Goal: Information Seeking & Learning: Check status

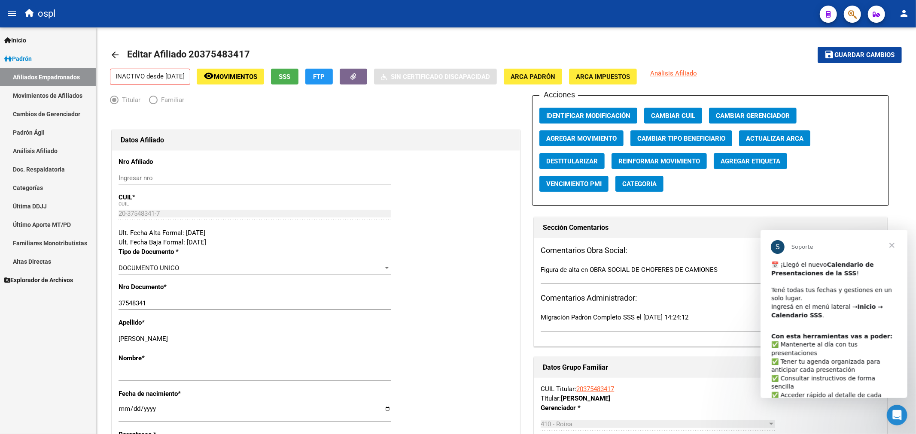
drag, startPoint x: 44, startPoint y: 74, endPoint x: 40, endPoint y: 69, distance: 6.7
click at [44, 74] on link "Afiliados Empadronados" at bounding box center [48, 77] width 96 height 18
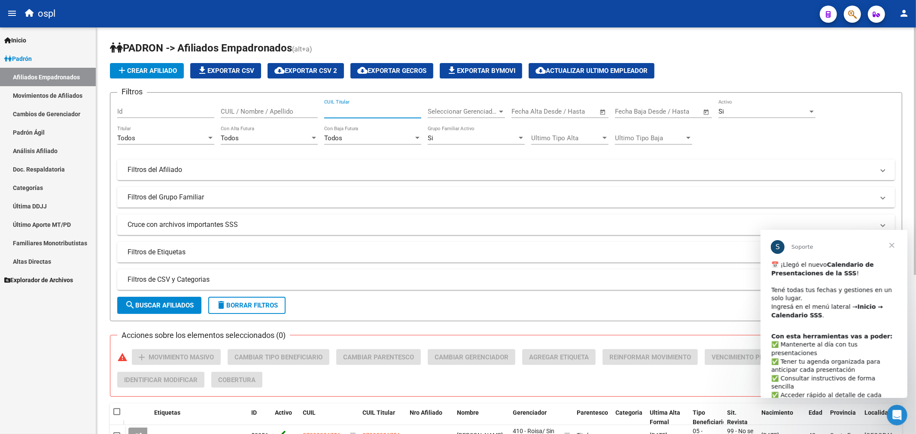
click at [351, 112] on input "CUIL Titular" at bounding box center [372, 112] width 97 height 8
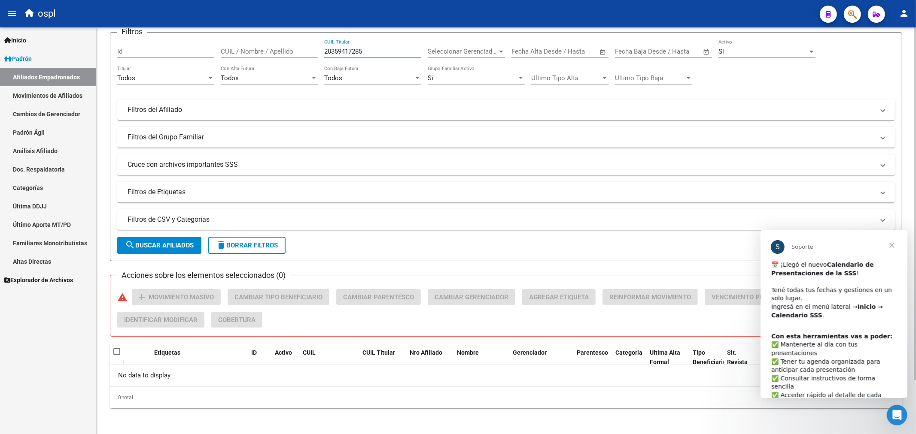
scroll to position [61, 0]
click at [341, 50] on input "20359417285" at bounding box center [372, 50] width 97 height 8
type input "20359417285"
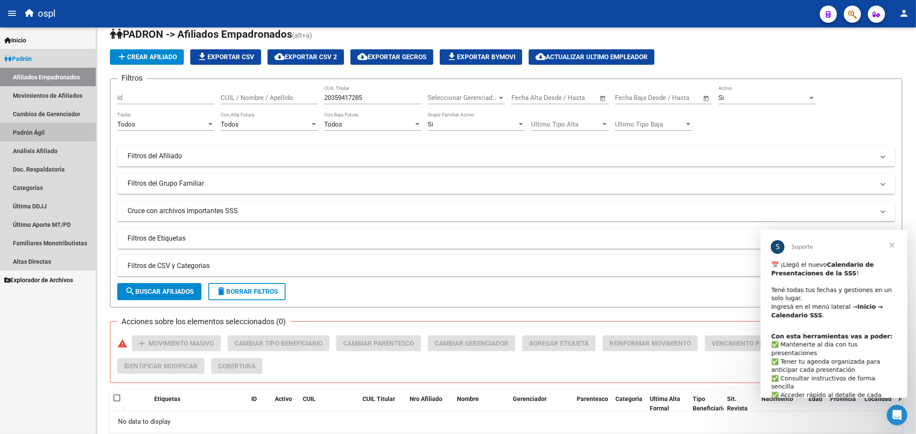
click at [40, 139] on link "Padrón Ágil" at bounding box center [48, 132] width 96 height 18
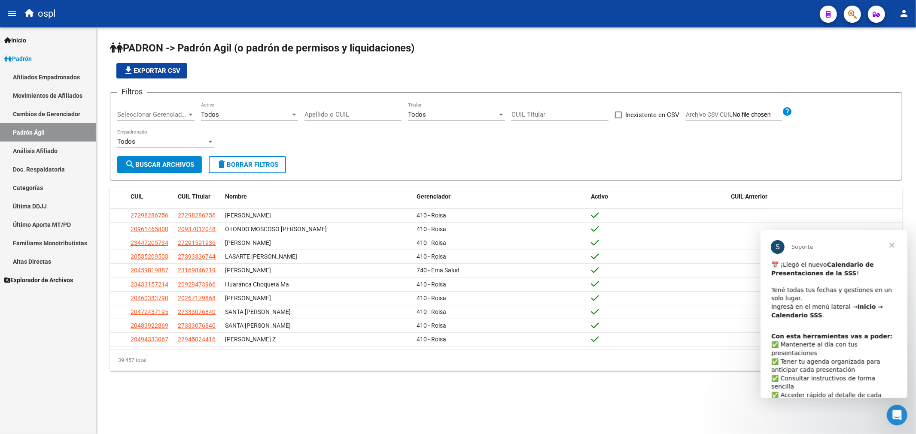
click at [41, 152] on link "Análisis Afiliado" at bounding box center [48, 151] width 96 height 18
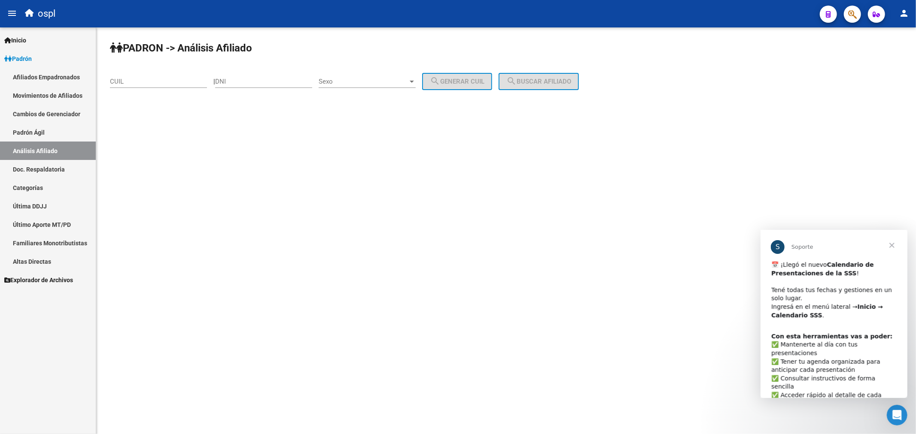
click at [165, 84] on input "CUIL" at bounding box center [158, 82] width 97 height 8
paste input "20-35941728-5"
type input "20-35941728-5"
click at [565, 83] on span "search Buscar afiliado" at bounding box center [538, 82] width 65 height 8
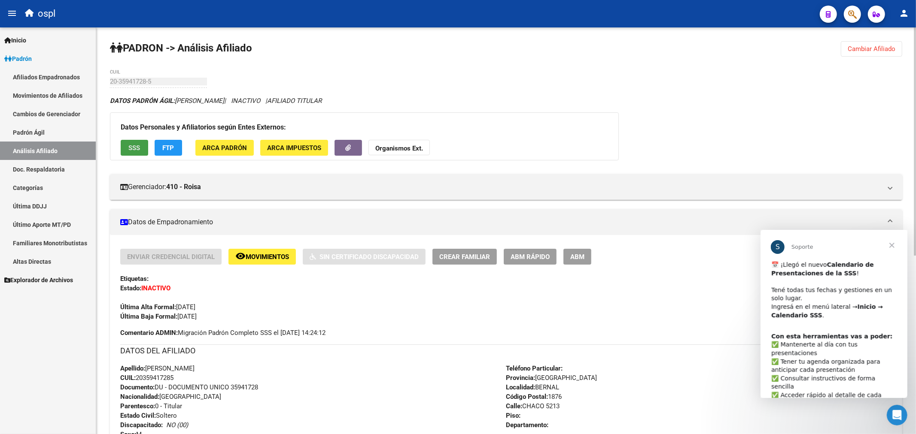
click at [140, 151] on span "SSS" at bounding box center [135, 148] width 12 height 8
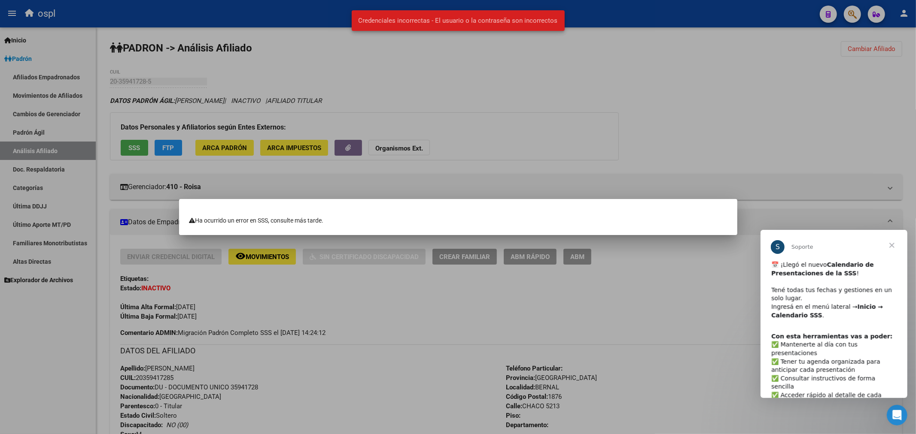
click at [496, 127] on div at bounding box center [458, 217] width 916 height 434
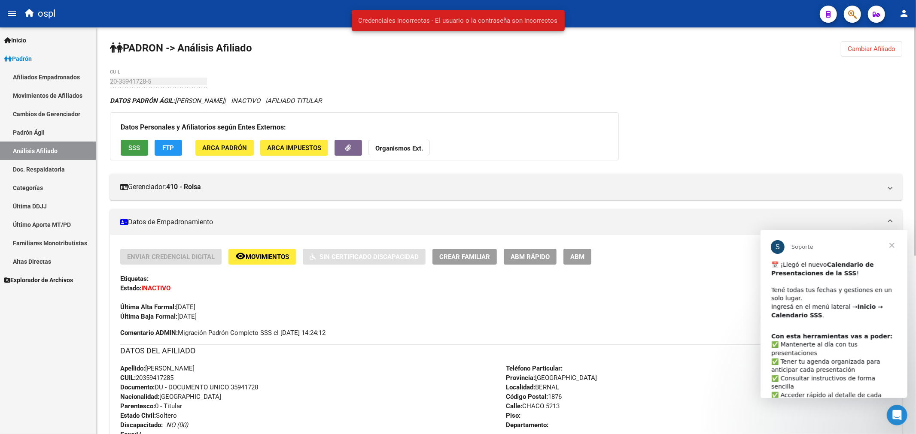
click at [145, 144] on button "SSS" at bounding box center [134, 148] width 27 height 16
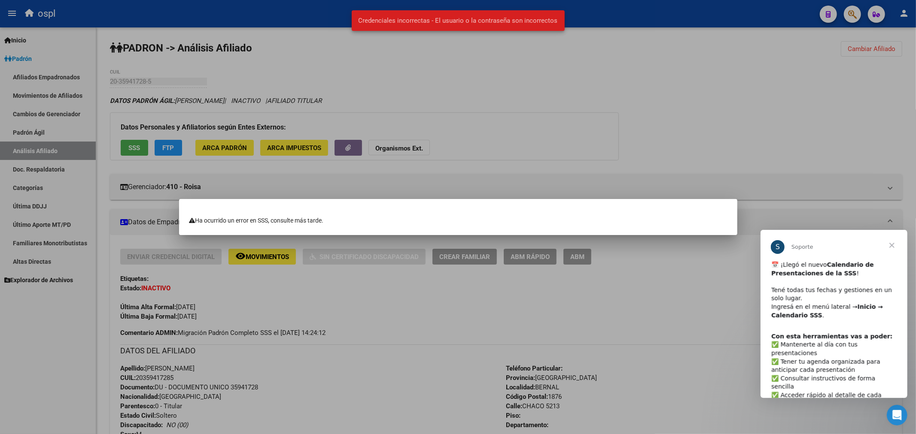
click at [488, 118] on div at bounding box center [458, 217] width 916 height 434
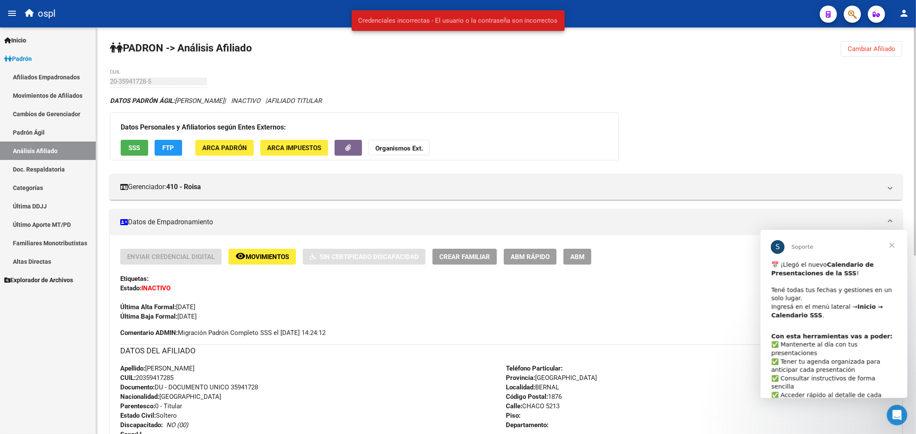
click at [179, 144] on button "FTP" at bounding box center [168, 148] width 27 height 16
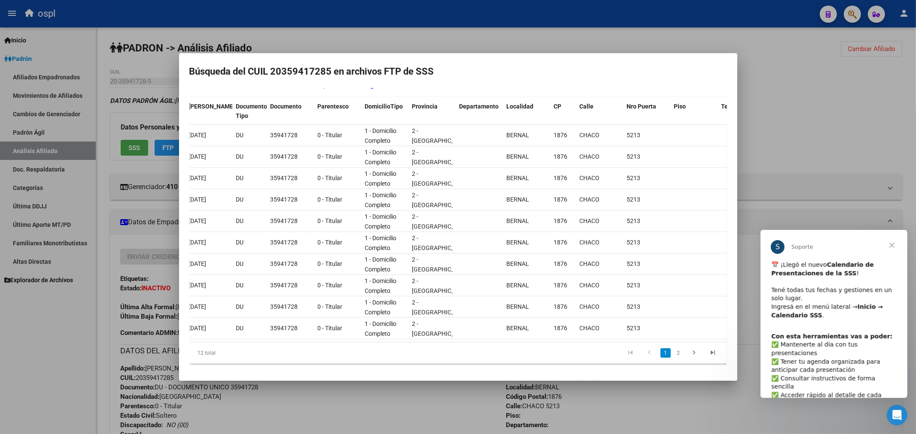
scroll to position [0, 258]
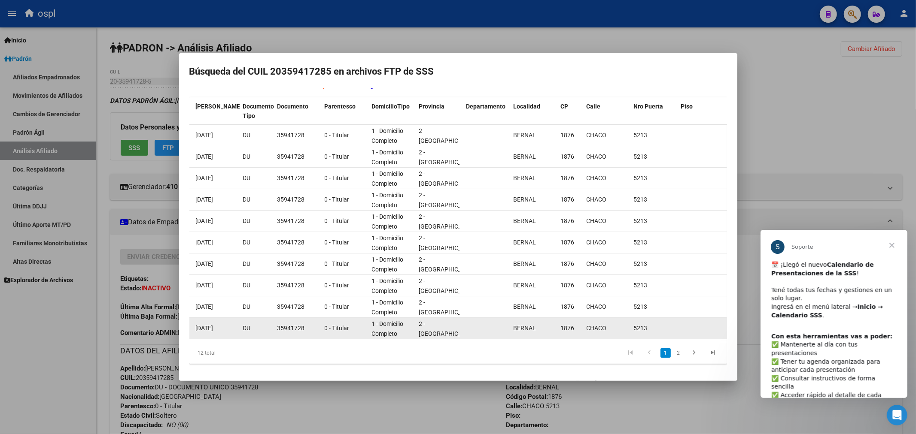
drag, startPoint x: 495, startPoint y: 331, endPoint x: 366, endPoint y: 325, distance: 128.9
click at [366, 325] on div "136944 202410 00 [DATE] [DATE] [PERSON_NAME] [DATE] DU 35941728 0 - Titular 1 -…" at bounding box center [506, 328] width 1149 height 21
drag, startPoint x: 365, startPoint y: 328, endPoint x: 313, endPoint y: 329, distance: 52.8
click at [313, 329] on div "136944 202410 00 [DATE] [DATE] [PERSON_NAME] [DATE] DU 35941728 0 - Titular 1 -…" at bounding box center [506, 328] width 1149 height 21
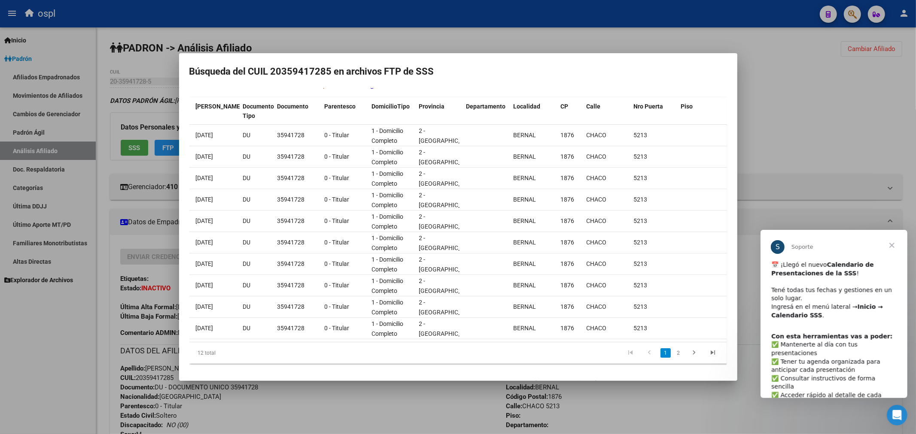
drag, startPoint x: 354, startPoint y: 348, endPoint x: 263, endPoint y: 344, distance: 91.5
click at [253, 349] on div "12 total 1 2" at bounding box center [457, 353] width 537 height 21
drag, startPoint x: 836, startPoint y: 185, endPoint x: 815, endPoint y: 87, distance: 100.2
click at [836, 182] on div at bounding box center [458, 217] width 916 height 434
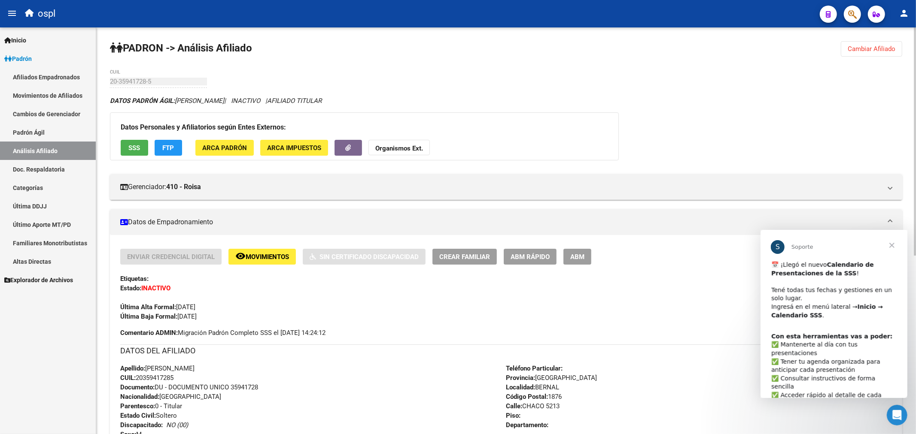
click at [170, 152] on span "FTP" at bounding box center [169, 148] width 12 height 8
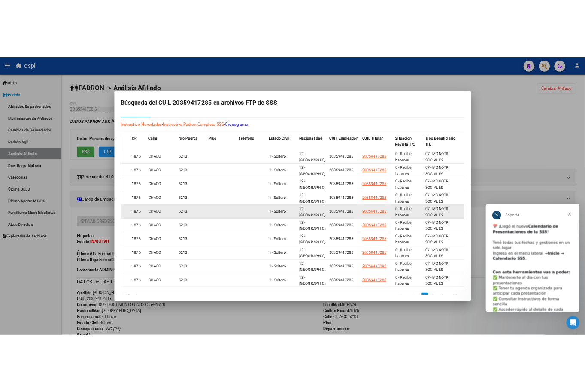
scroll to position [0, 0]
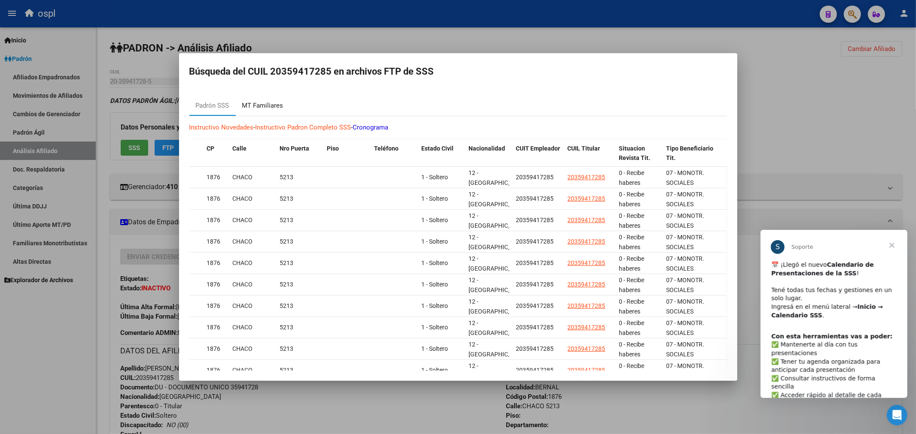
click at [273, 110] on div "MT Familiares" at bounding box center [262, 106] width 41 height 10
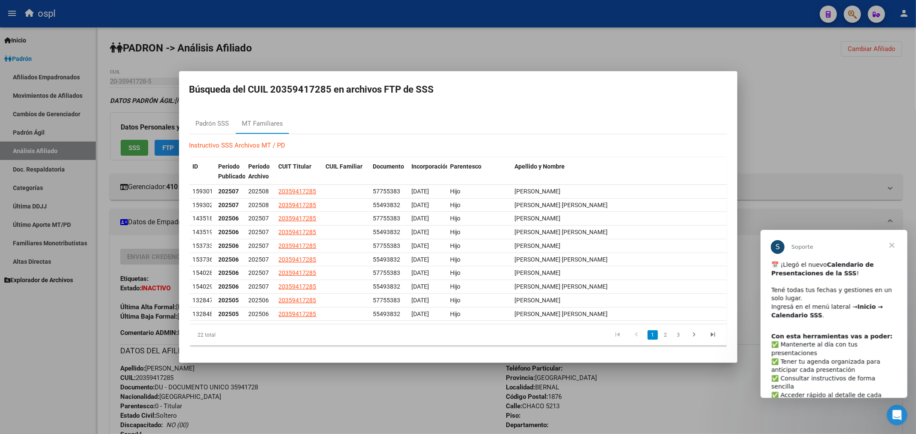
click at [556, 42] on div at bounding box center [458, 217] width 916 height 434
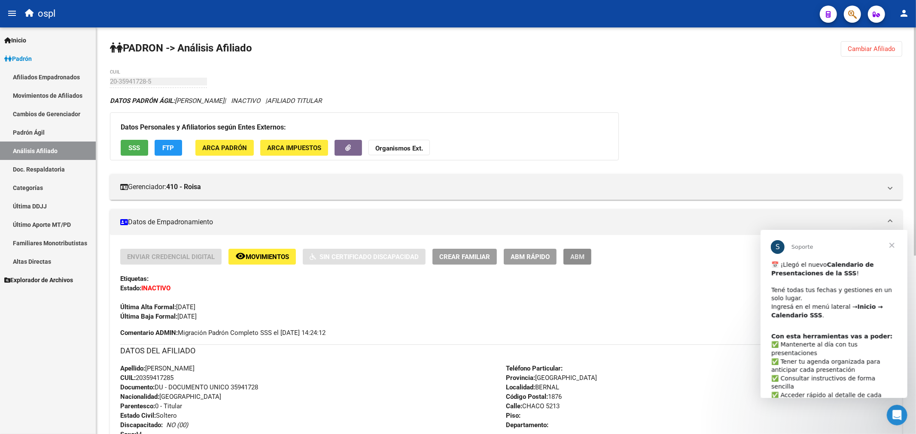
click at [570, 258] on span "ABM" at bounding box center [577, 257] width 14 height 8
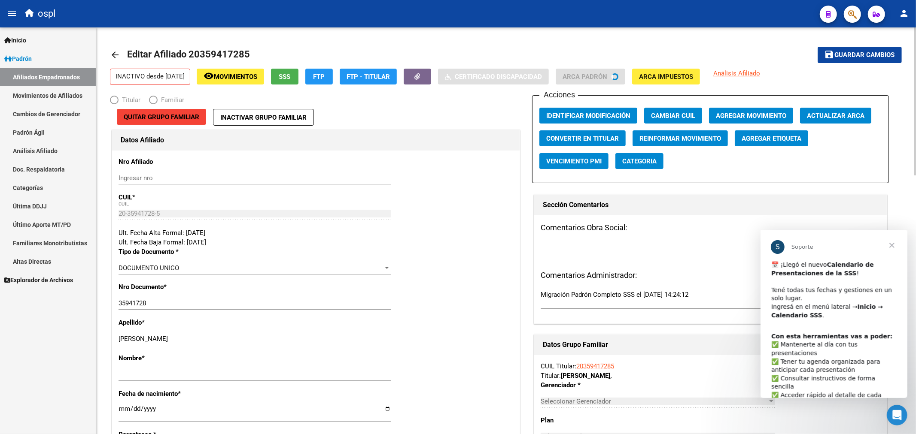
radio input "true"
type input "20-35941728-5"
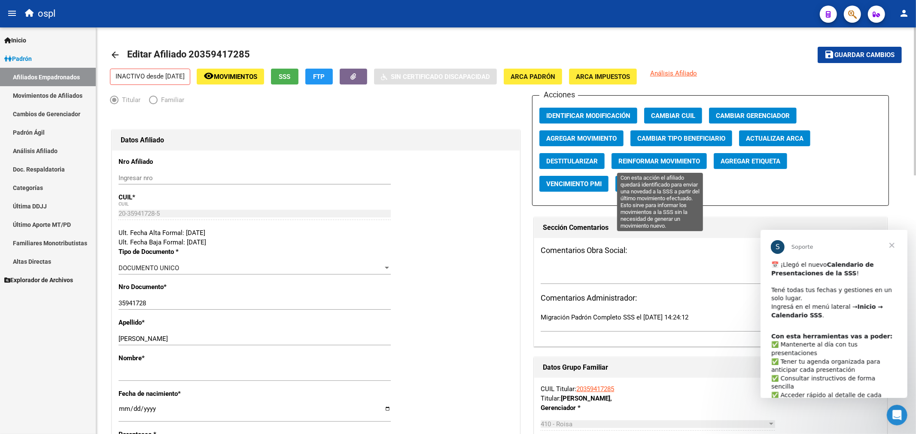
click at [649, 163] on span "Reinformar Movimiento" at bounding box center [659, 162] width 82 height 8
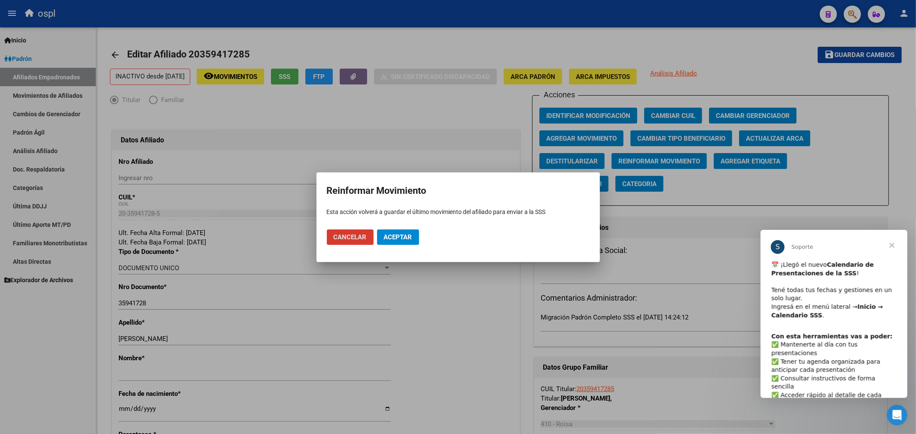
click at [384, 234] on span "Aceptar" at bounding box center [398, 238] width 28 height 8
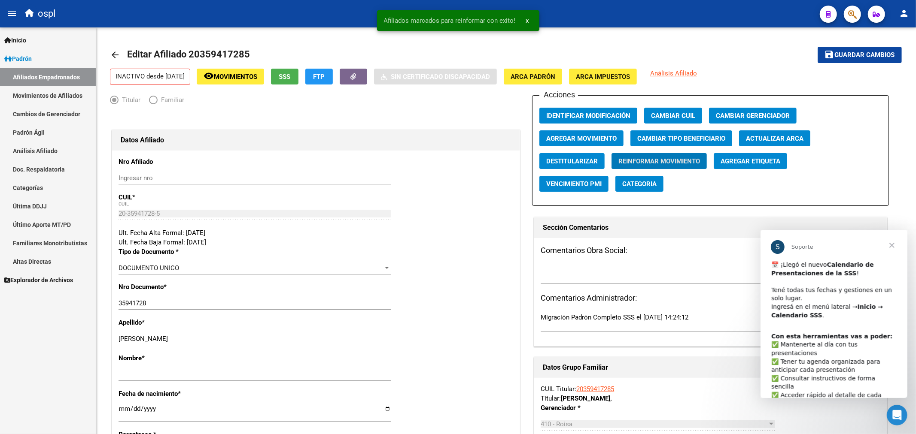
click at [893, 245] on span "Cerrar" at bounding box center [891, 245] width 31 height 31
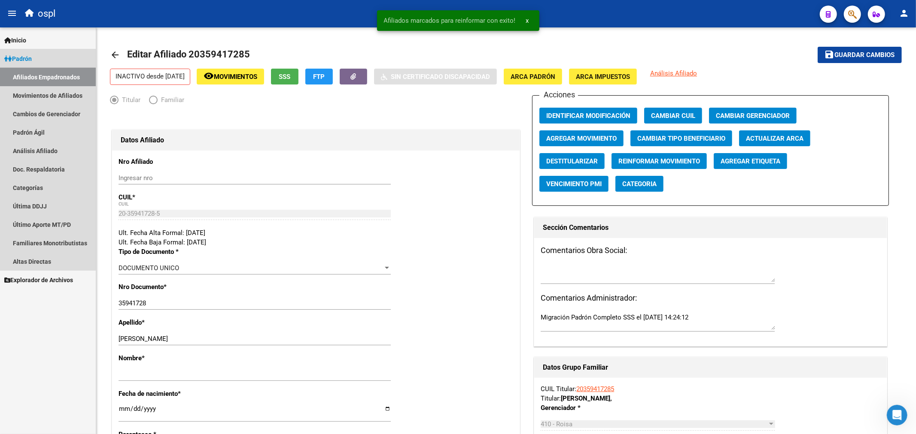
click at [40, 76] on link "Afiliados Empadronados" at bounding box center [48, 77] width 96 height 18
